Goal: Information Seeking & Learning: Find specific page/section

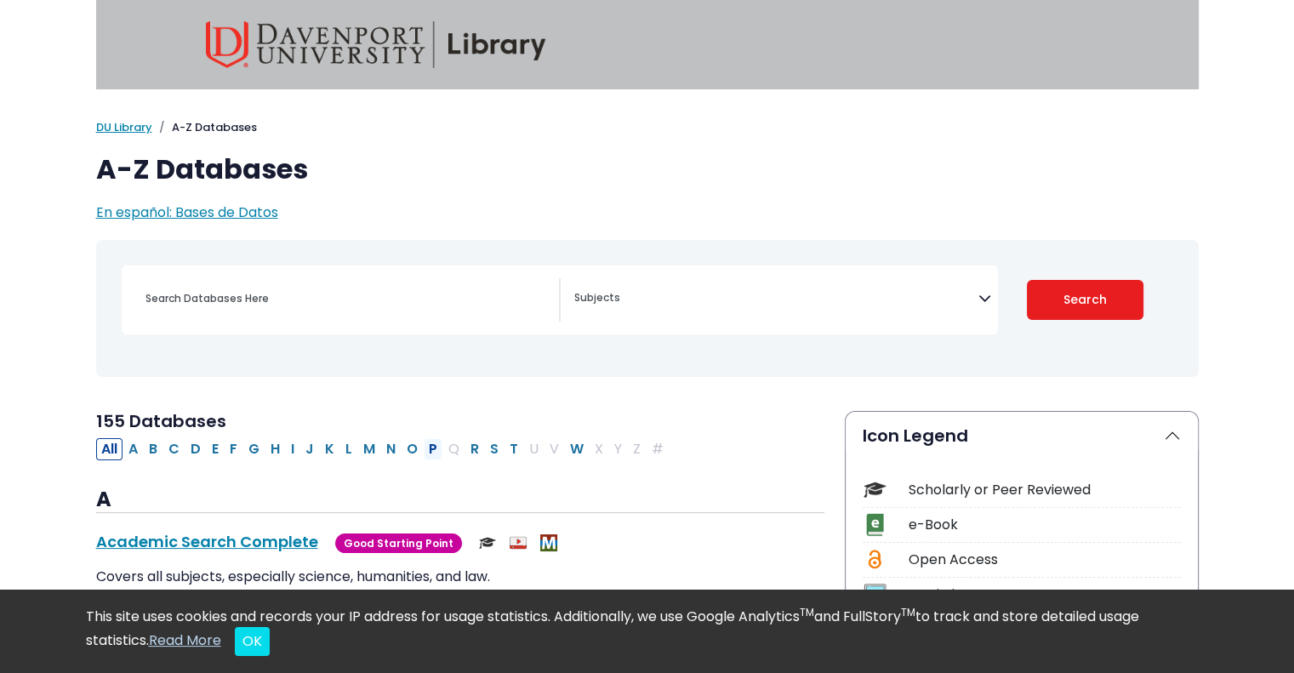
click at [426, 449] on button "P" at bounding box center [433, 449] width 19 height 22
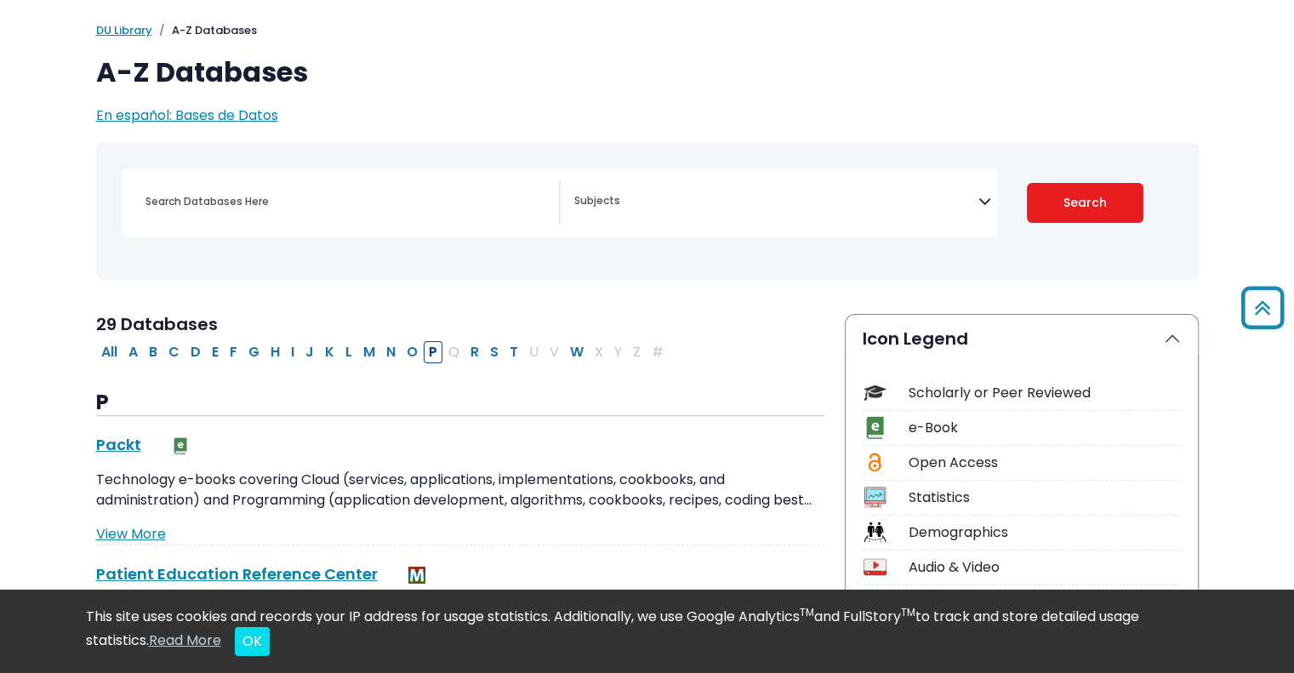
scroll to position [85, 0]
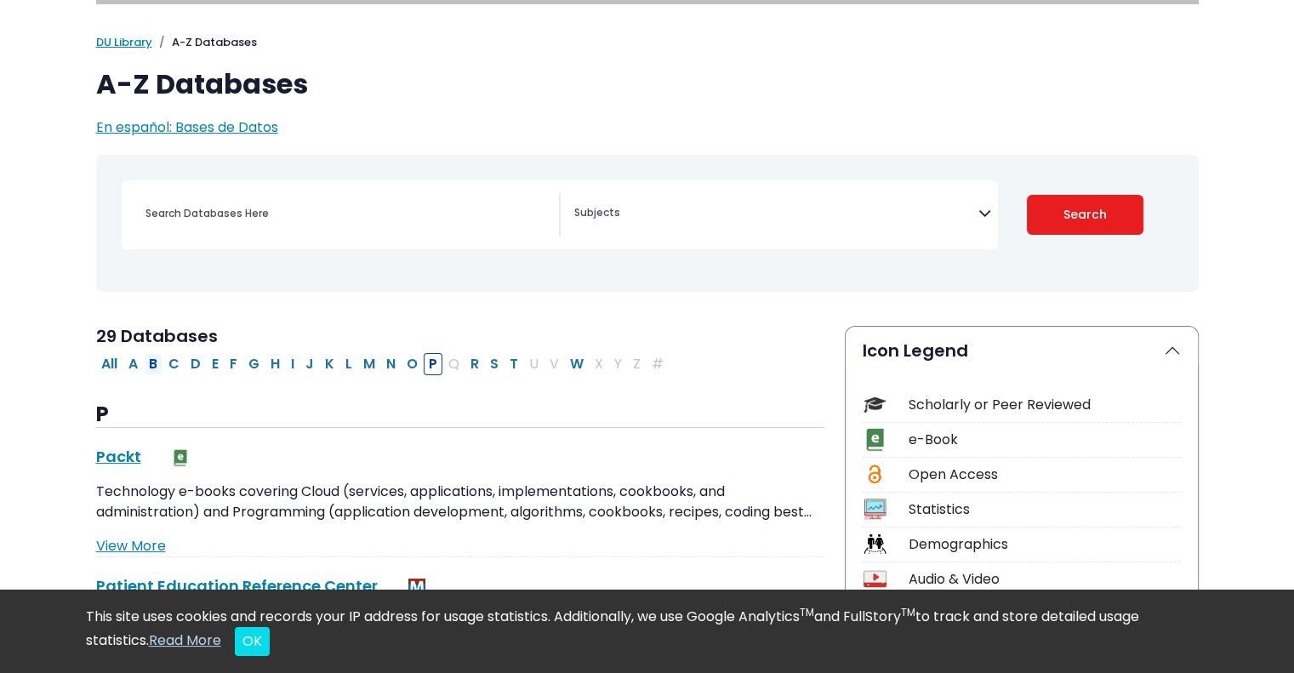
click at [155, 368] on button "B" at bounding box center [153, 364] width 19 height 22
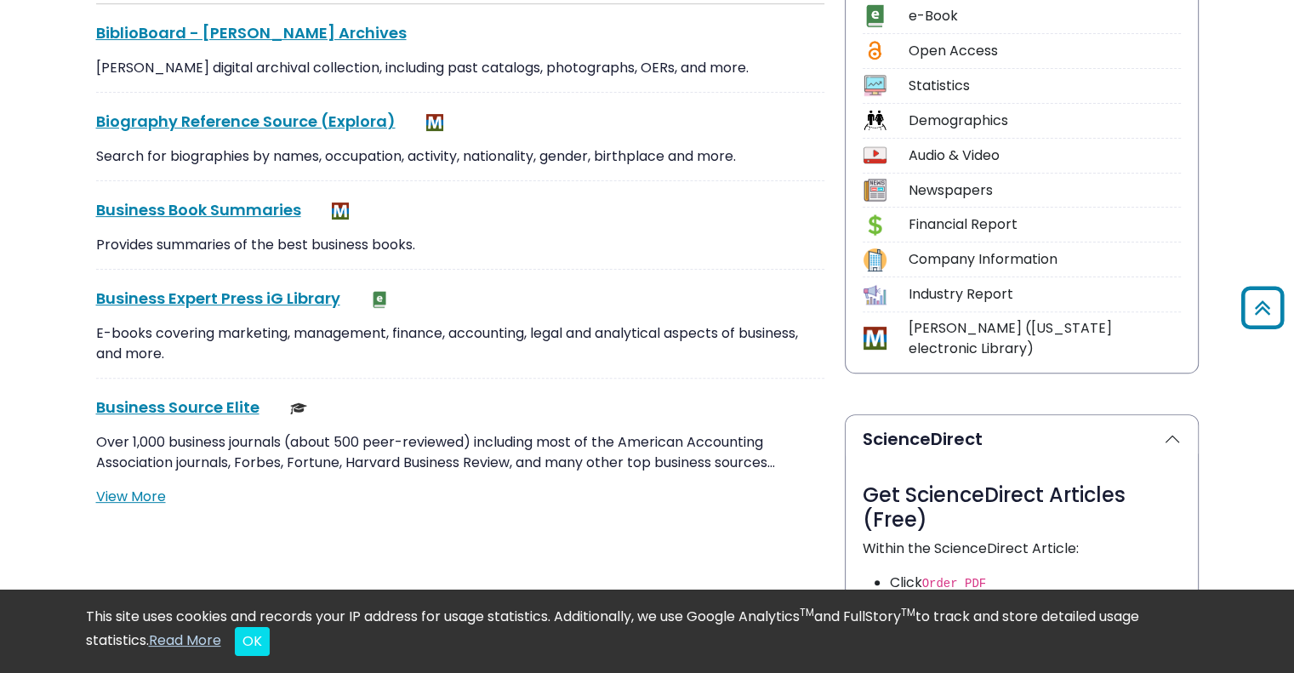
scroll to position [511, 0]
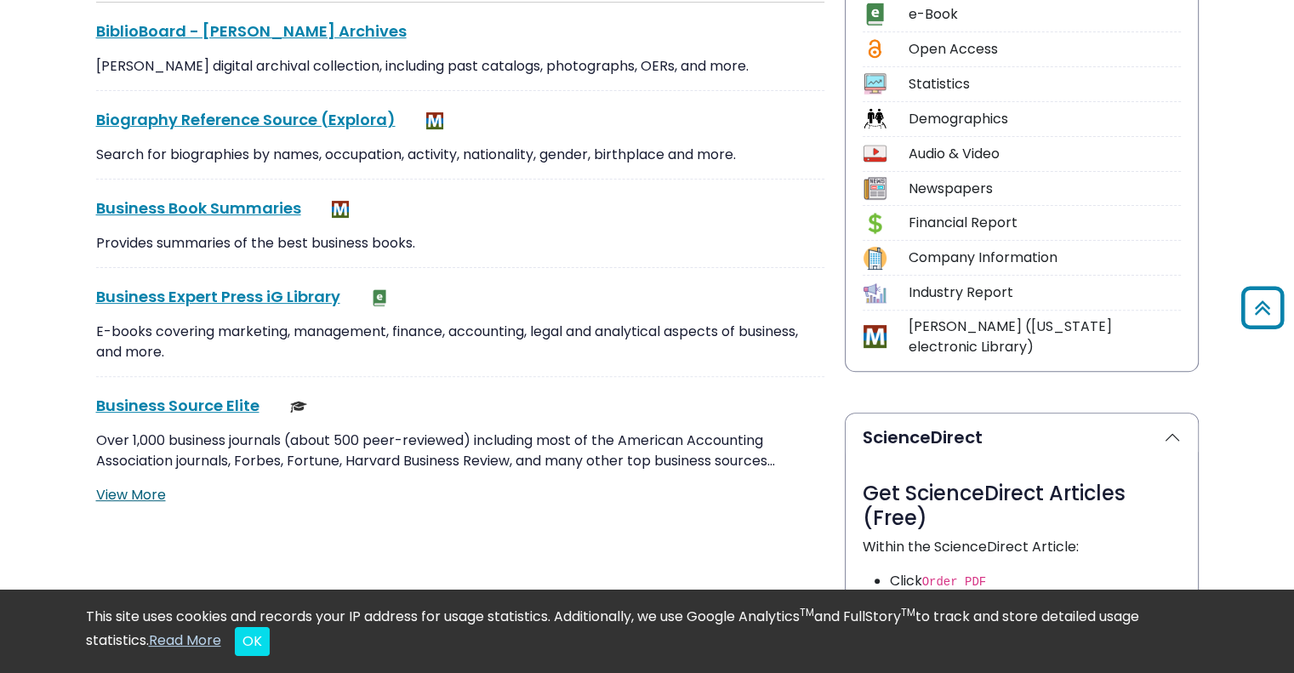
click at [123, 494] on link "View More" at bounding box center [131, 495] width 70 height 20
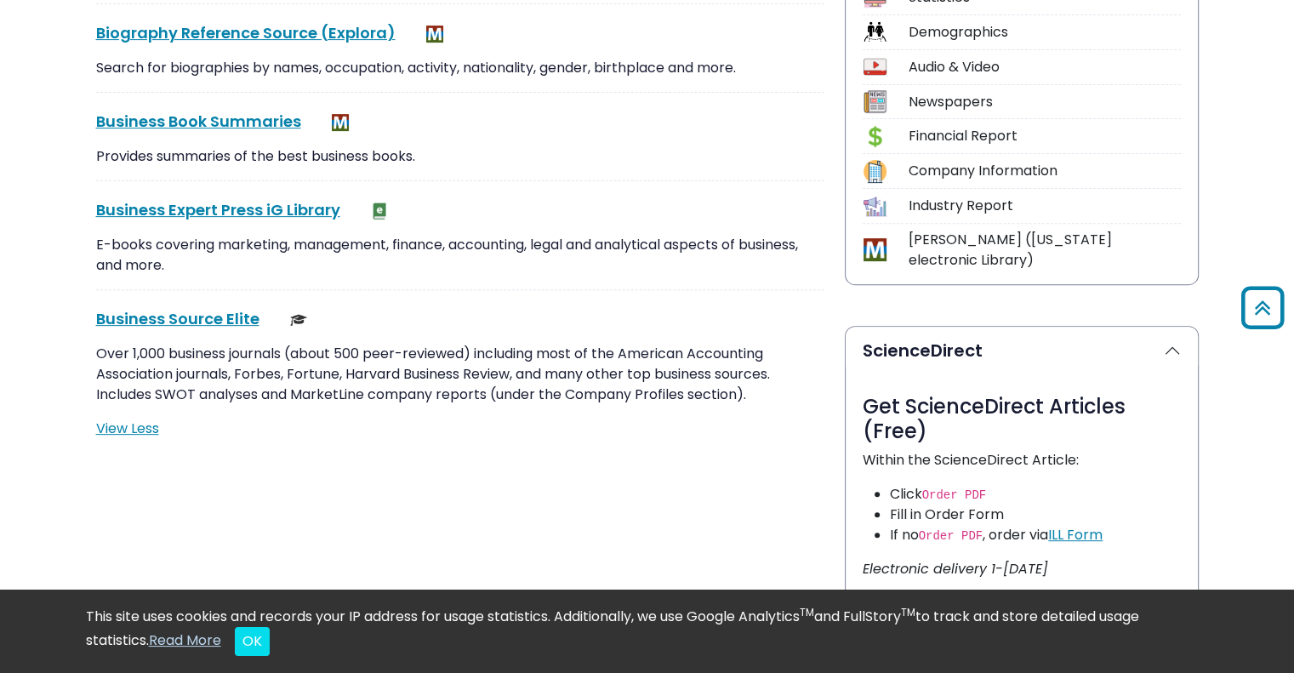
scroll to position [596, 0]
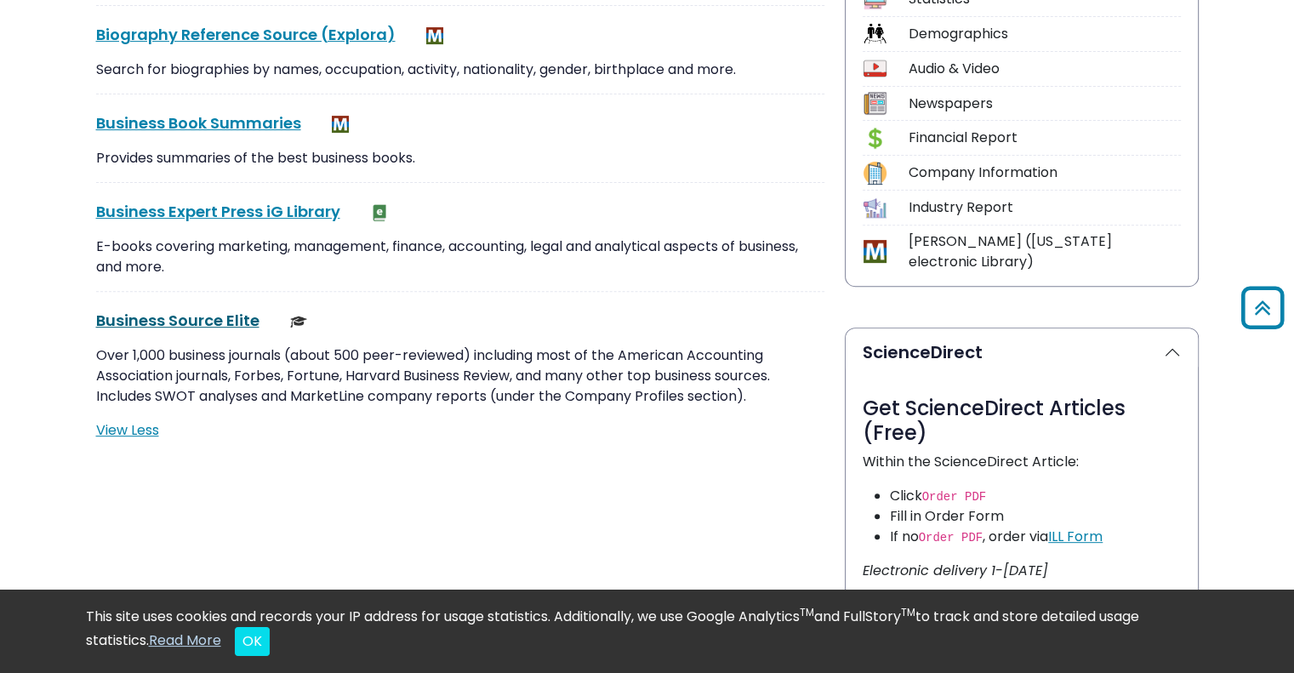
click at [177, 321] on link "Business Source Elite This link opens in a new window" at bounding box center [177, 320] width 163 height 21
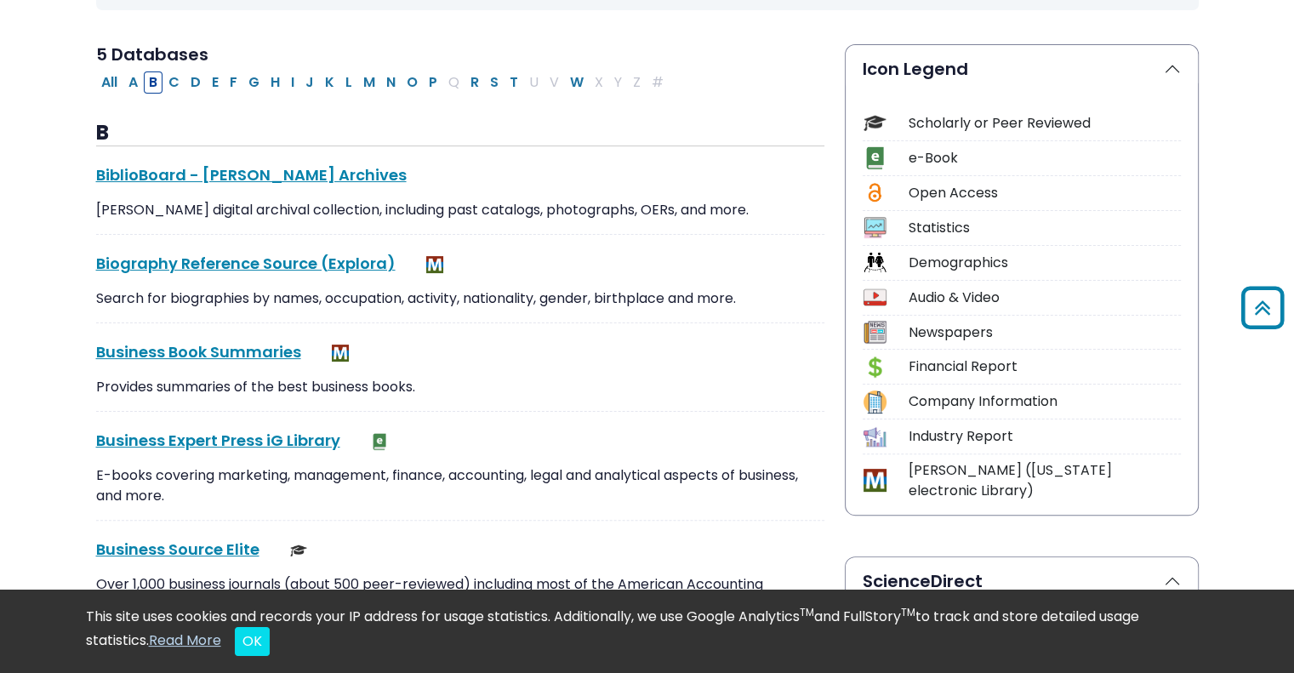
scroll to position [0, 0]
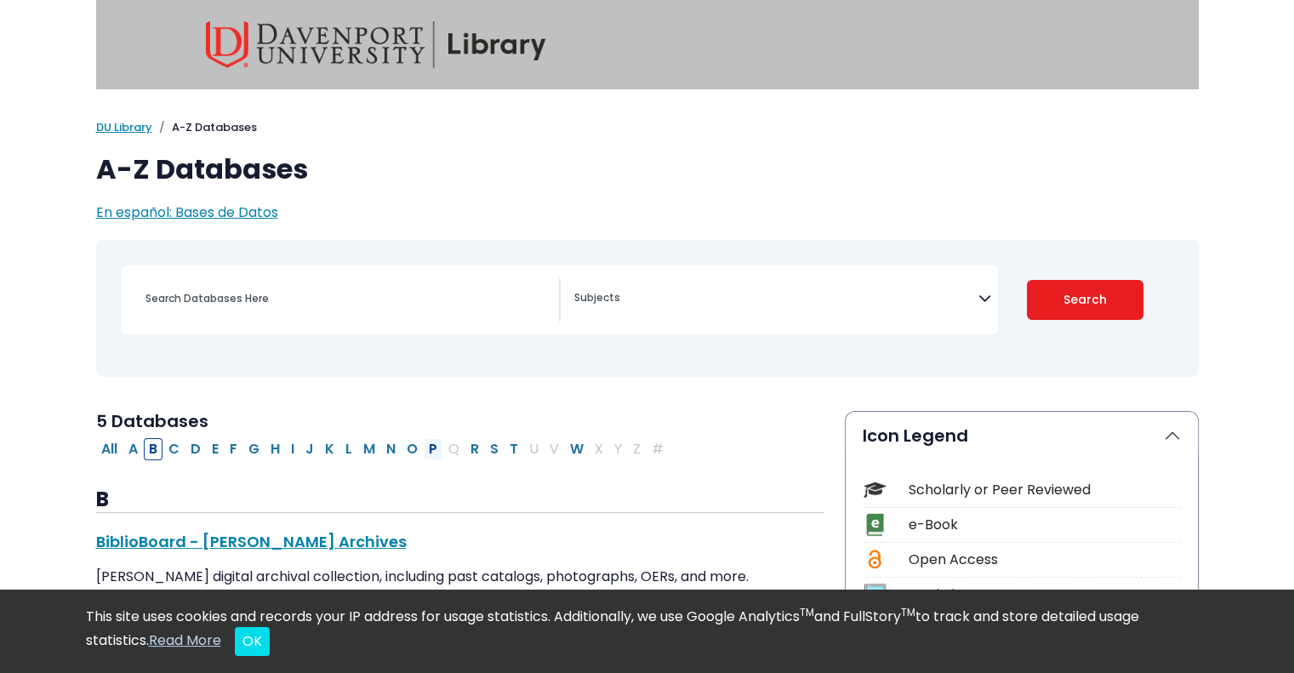
click at [429, 450] on button "P" at bounding box center [433, 449] width 19 height 22
select select "Database Subject Filter"
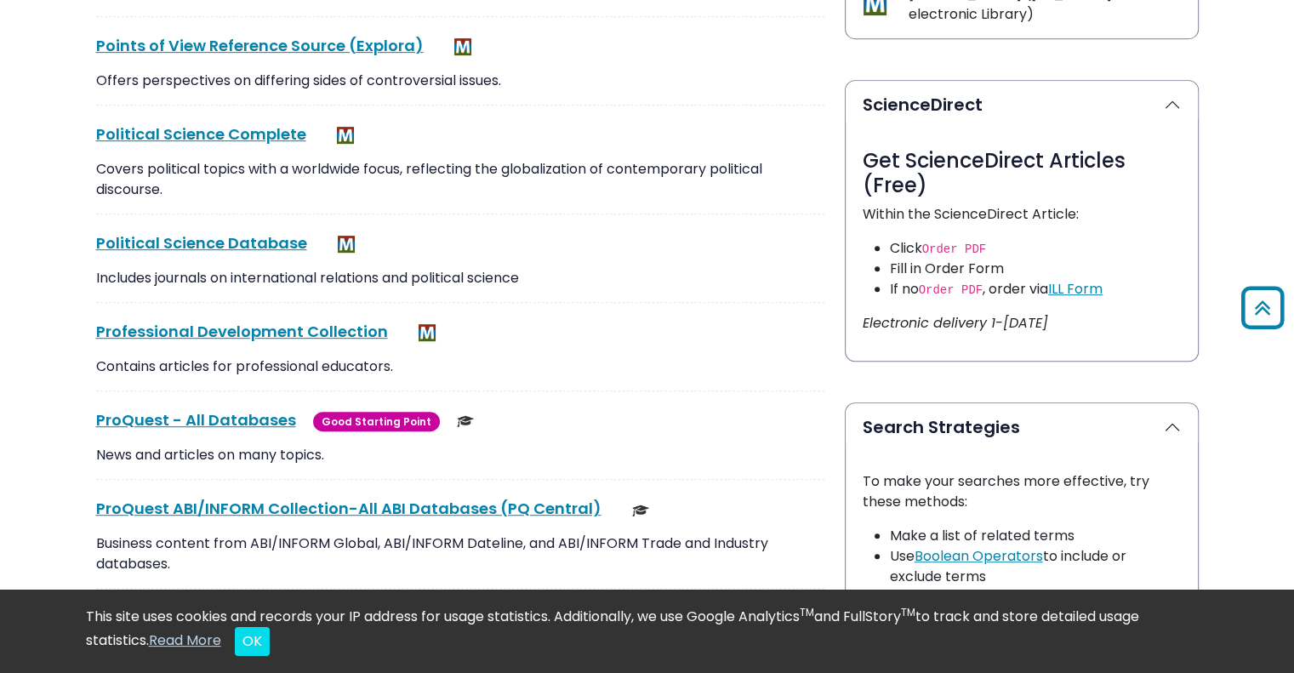
scroll to position [851, 0]
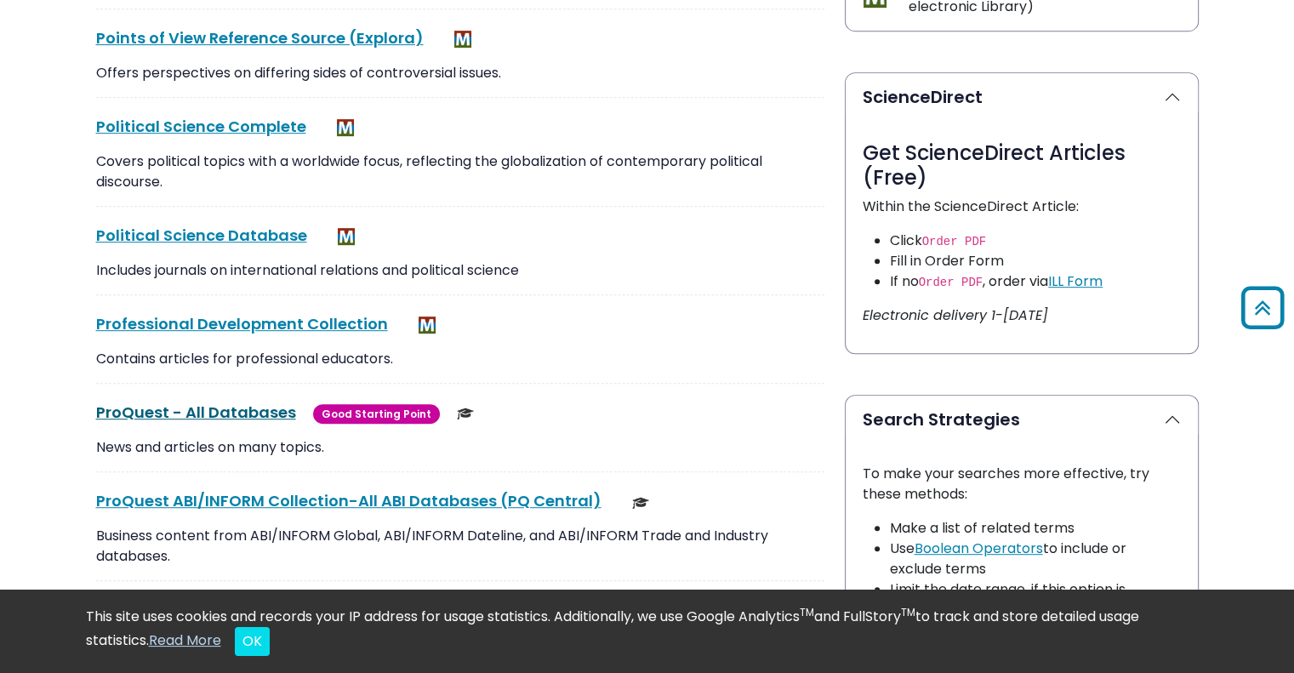
click at [174, 410] on link "ProQuest - All Databases This link opens in a new window" at bounding box center [196, 412] width 200 height 21
click at [169, 408] on link "ProQuest - All Databases This link opens in a new window" at bounding box center [196, 412] width 200 height 21
